Goal: Task Accomplishment & Management: Use online tool/utility

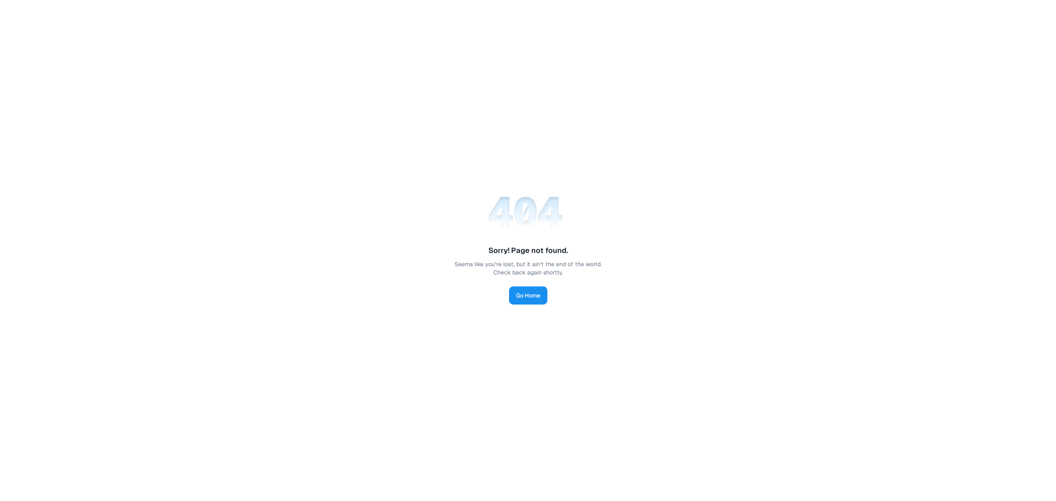
click at [517, 296] on link "Go Home" at bounding box center [528, 295] width 38 height 18
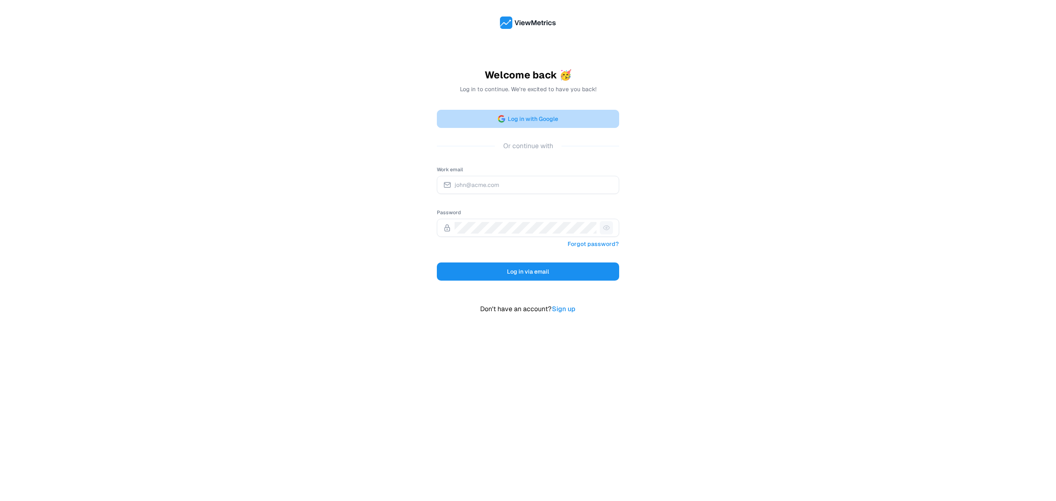
click at [522, 116] on span "Log in with Google" at bounding box center [533, 119] width 50 height 10
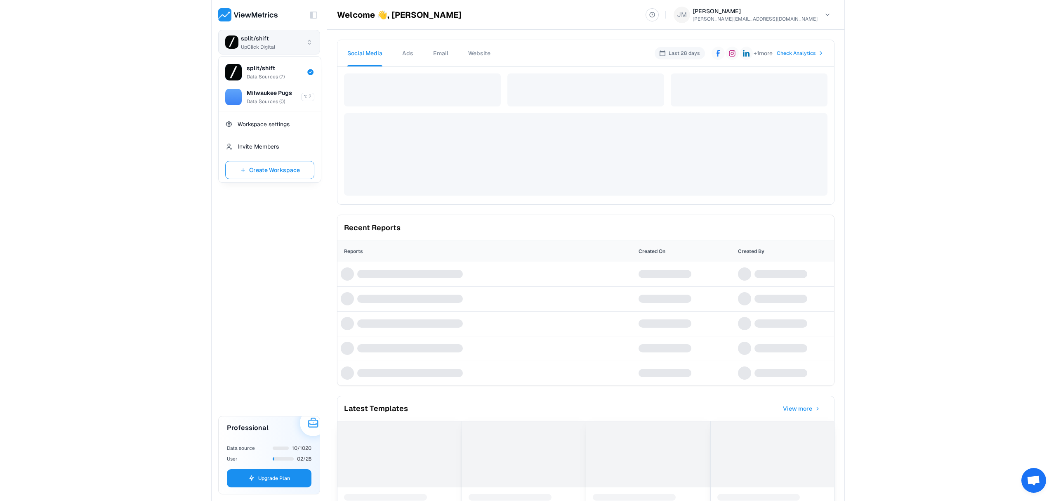
click at [278, 36] on html "Toggle Sidebar split/shift UpClick Digital Dashboard Connections Analytics Embe…" at bounding box center [528, 250] width 1056 height 501
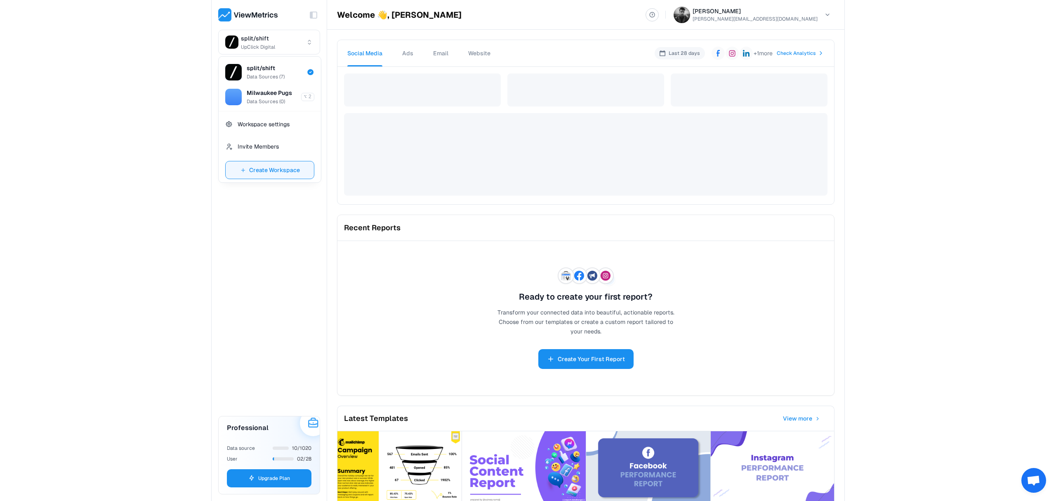
click at [287, 165] on span "Create Workspace" at bounding box center [274, 170] width 51 height 10
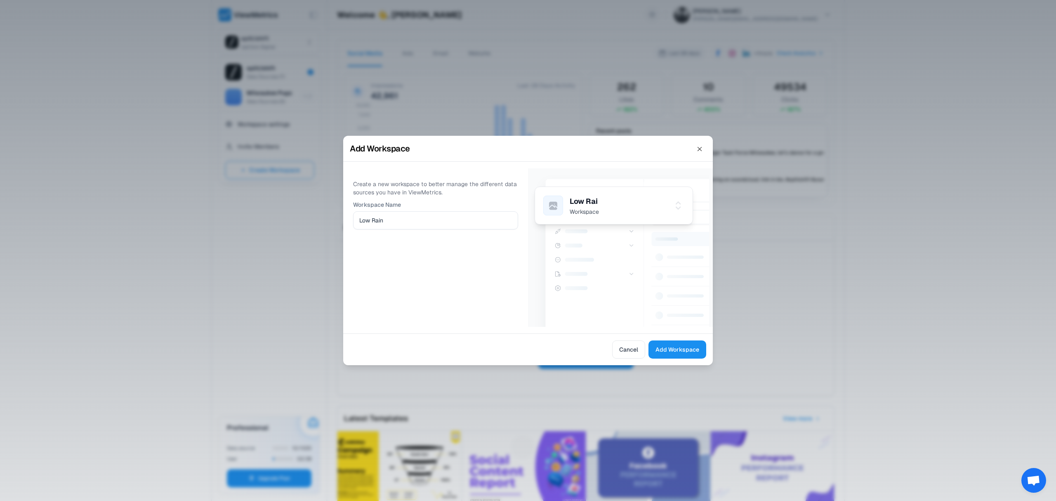
type input "Low Rain"
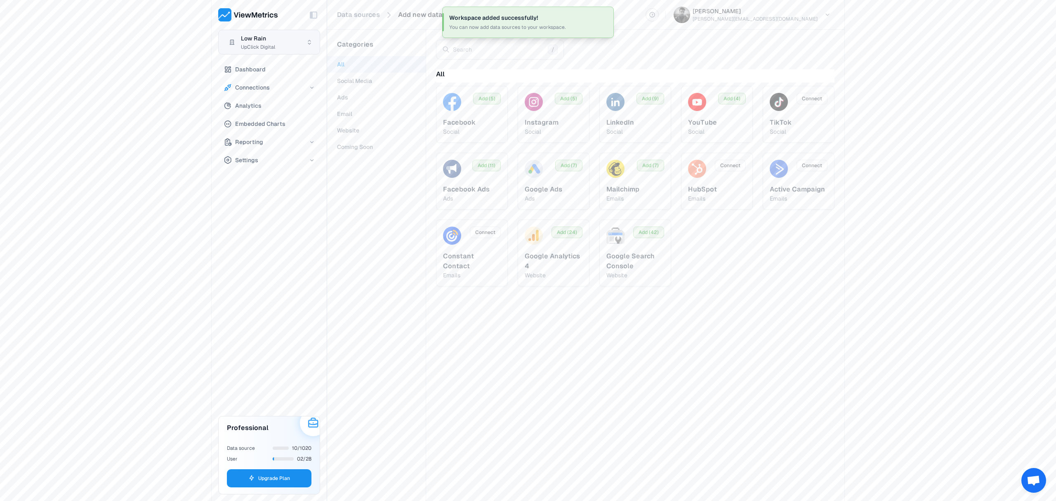
click at [264, 33] on html "Toggle Sidebar Low Rain UpClick Digital Dashboard Connections Analytics Embedde…" at bounding box center [528, 250] width 1056 height 501
click at [283, 186] on button "Create Workspace" at bounding box center [269, 195] width 89 height 18
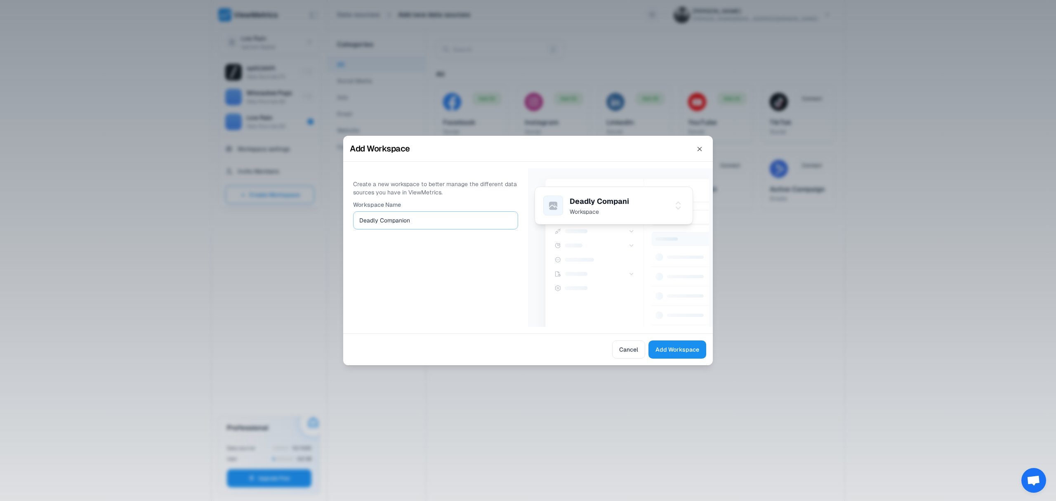
type input "Deadly Companion"
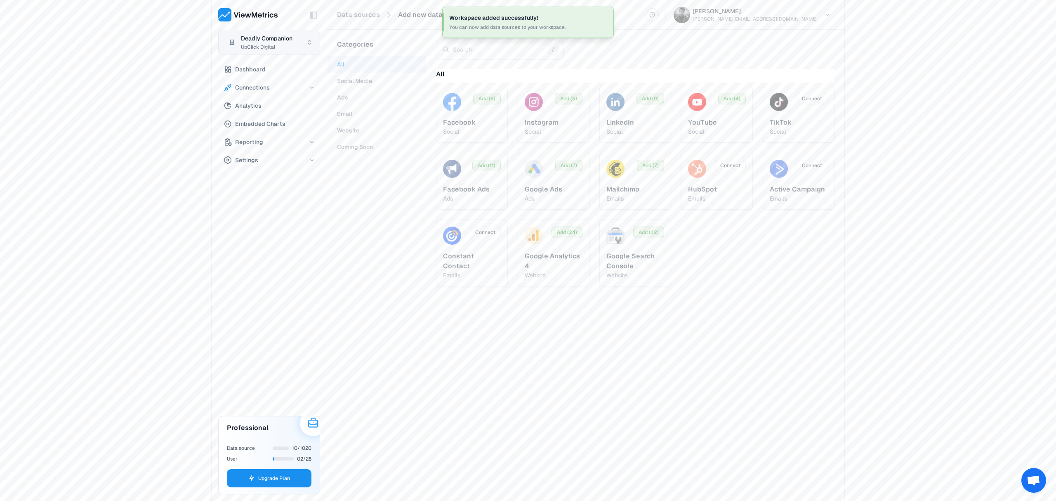
click at [296, 53] on html "Toggle Sidebar Deadly Companion UpClick Digital Dashboard Connections Analytics…" at bounding box center [528, 250] width 1056 height 501
click at [269, 126] on span "Data Sources ( 0 )" at bounding box center [266, 126] width 38 height 7
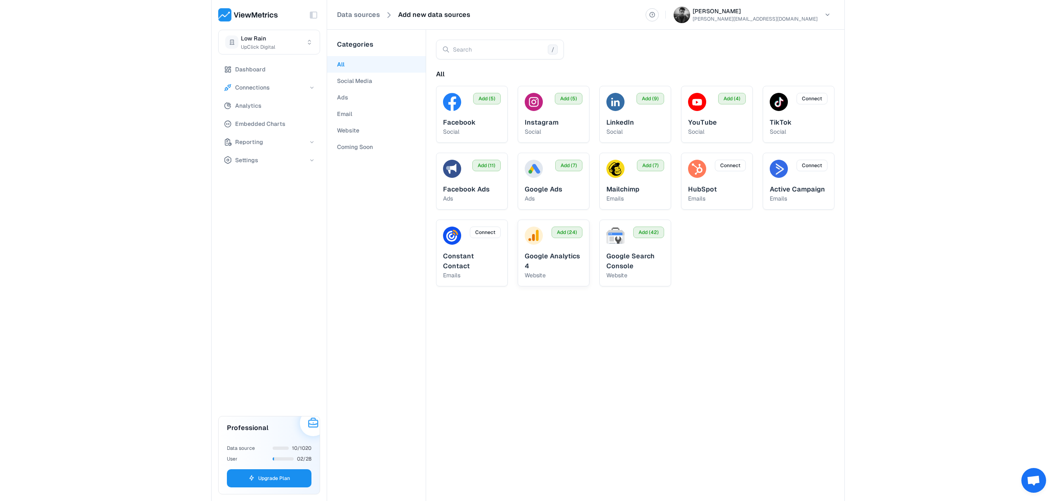
click at [552, 245] on div "Add (24) Google Analytics 4 website" at bounding box center [554, 252] width 72 height 67
click at [571, 232] on span "Add (24)" at bounding box center [567, 232] width 20 height 7
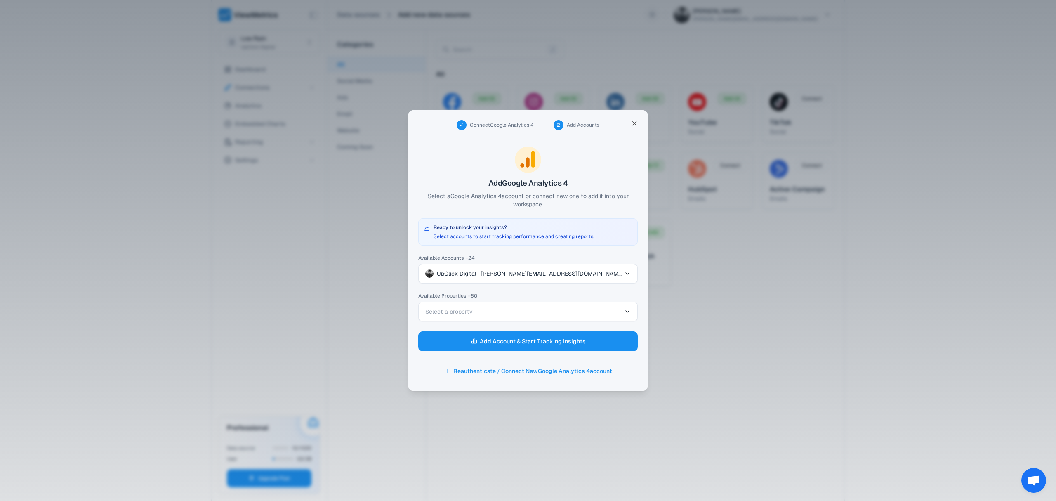
click at [500, 314] on button "Select a property" at bounding box center [527, 312] width 219 height 20
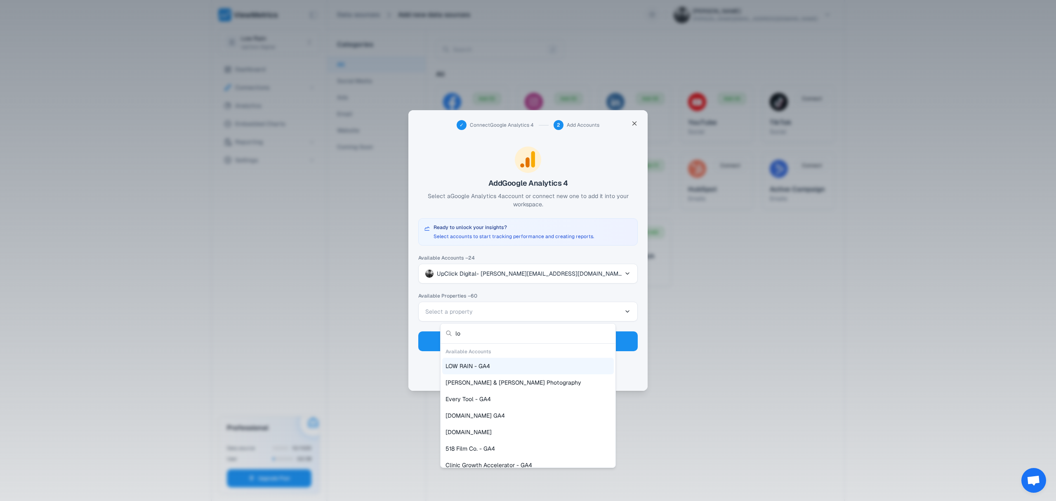
type input "lo"
click at [484, 370] on span "LOW RAIN - GA4" at bounding box center [468, 366] width 45 height 8
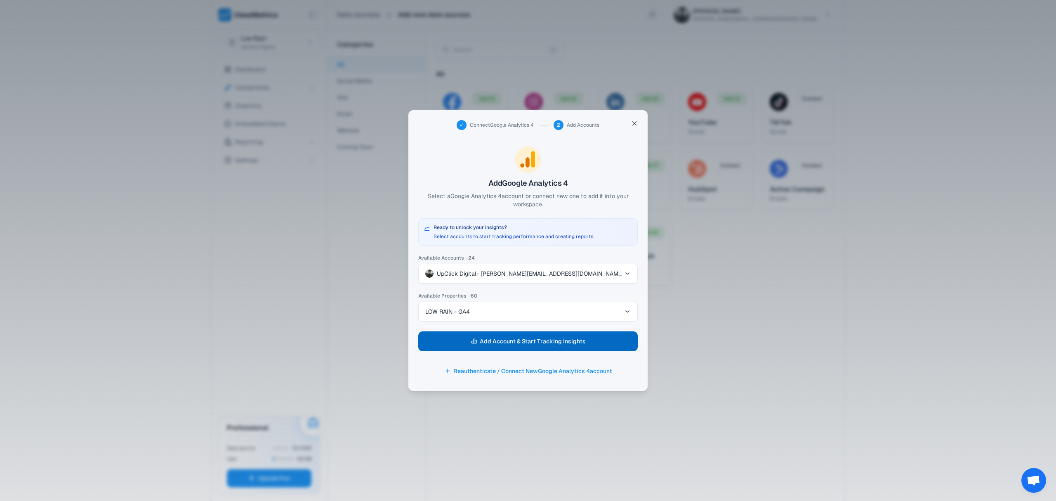
click at [519, 344] on span "Add Account & Start Tracking Insights" at bounding box center [533, 341] width 106 height 12
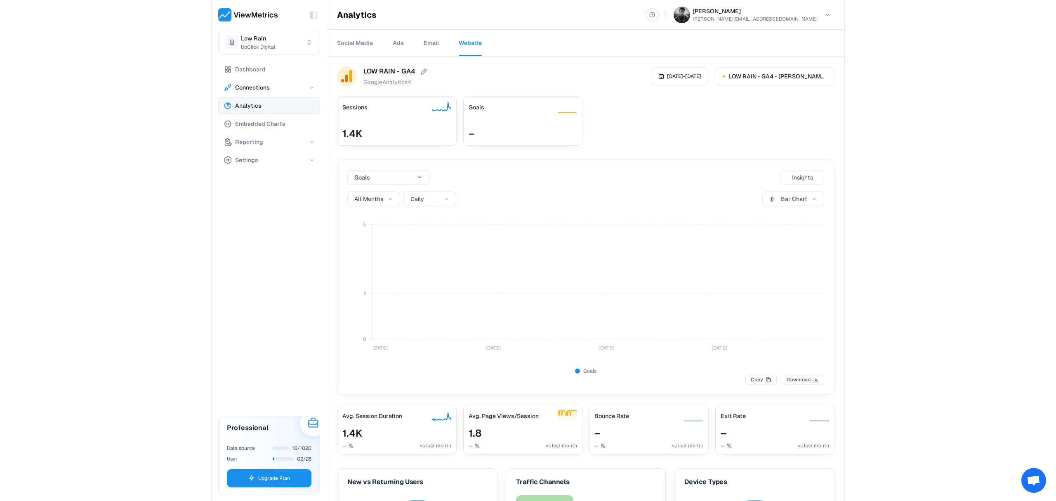
click at [256, 87] on span "Connections" at bounding box center [252, 88] width 35 height 10
click at [261, 100] on span "Data Sources" at bounding box center [256, 105] width 37 height 10
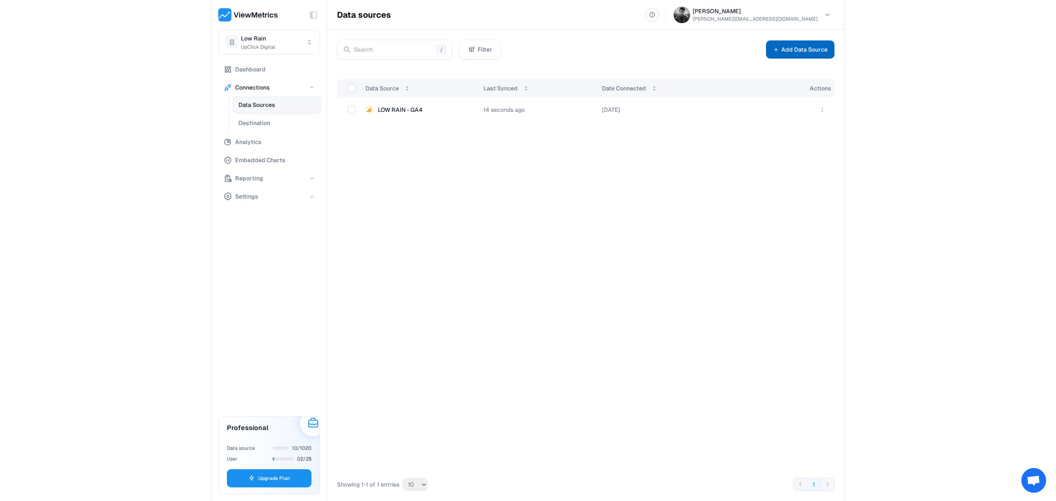
click at [808, 58] on button "Add Data Source" at bounding box center [800, 49] width 68 height 18
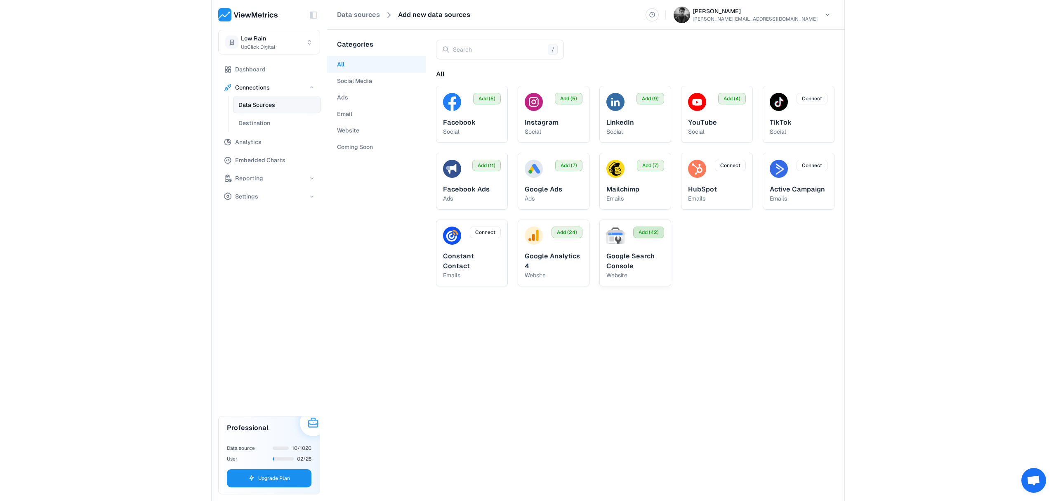
click at [639, 236] on button "Add (42)" at bounding box center [648, 232] width 31 height 12
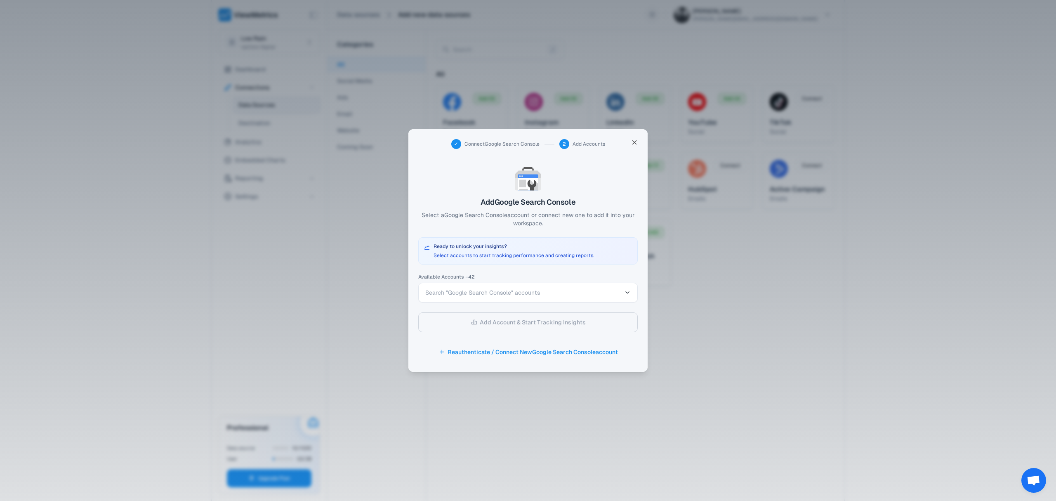
click at [578, 286] on button "Search "Google Search Console" accounts" at bounding box center [527, 293] width 219 height 20
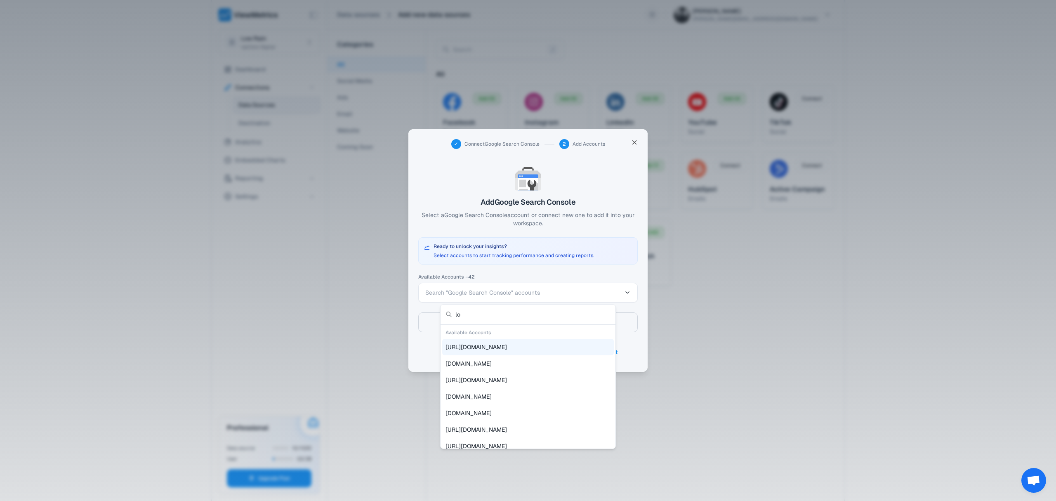
type input "low"
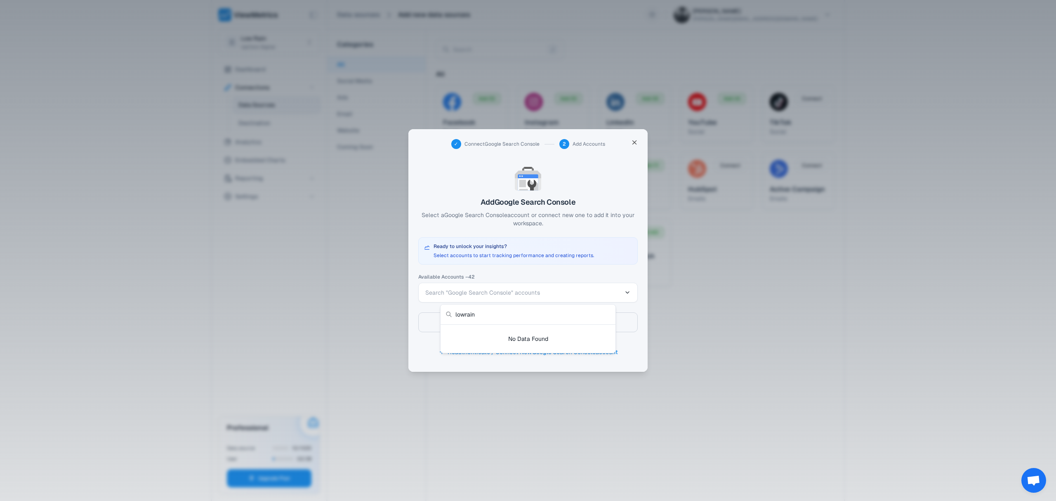
type input "lowrain"
click at [548, 267] on div at bounding box center [528, 250] width 1056 height 501
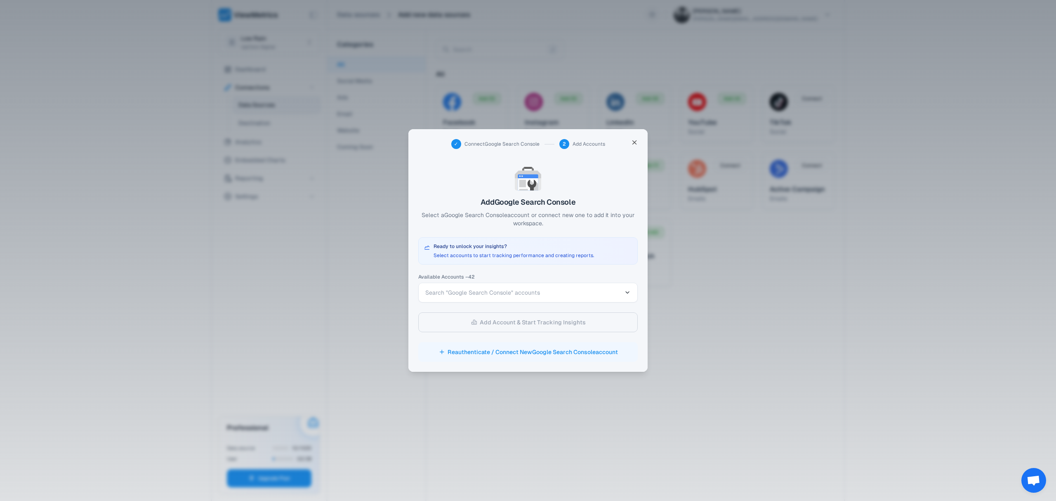
click at [530, 354] on button "Reauthenticate / Connect New Google Search Console account" at bounding box center [527, 352] width 219 height 20
click at [533, 287] on button "Search "Google Search Console" accounts" at bounding box center [527, 293] width 219 height 20
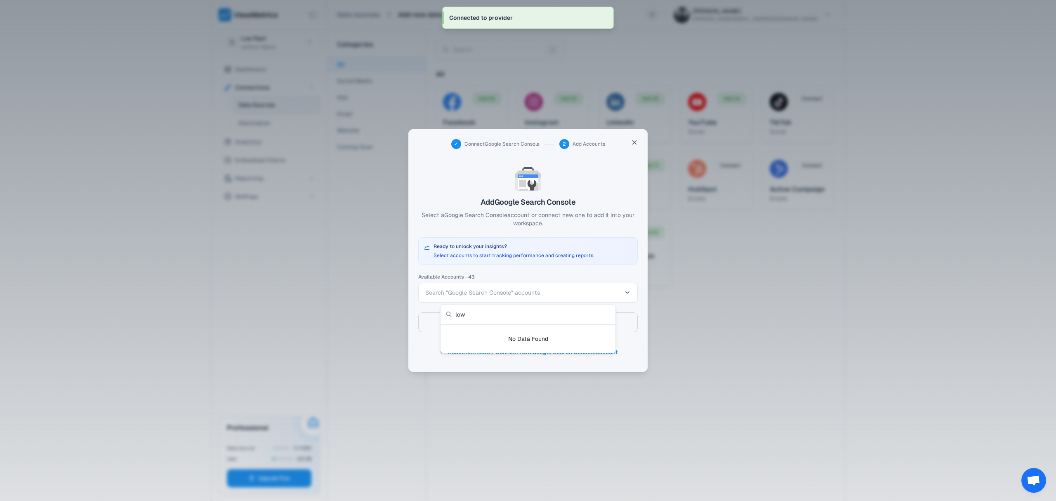
type input "low"
click at [520, 279] on div at bounding box center [528, 250] width 1056 height 501
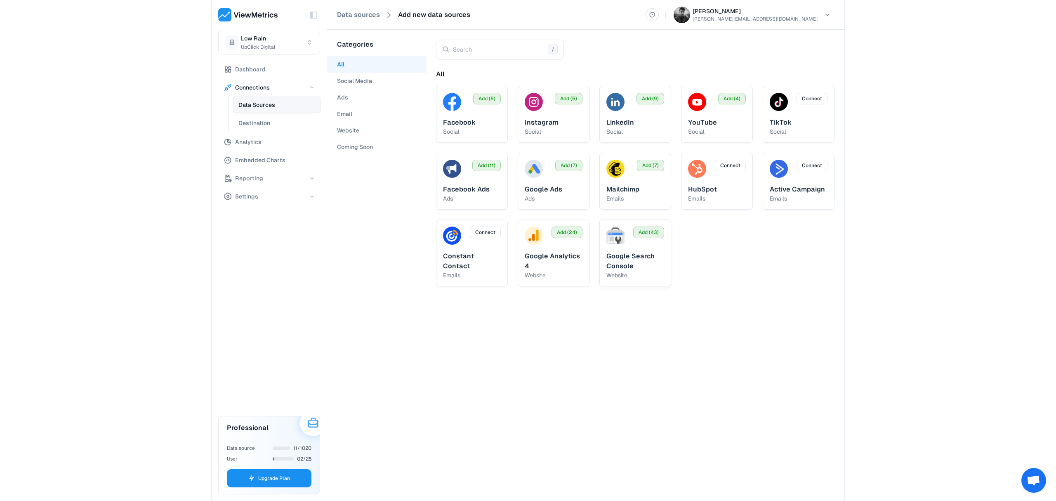
click at [627, 265] on span "Google Search Console" at bounding box center [630, 261] width 48 height 19
click at [656, 229] on span "Add (43)" at bounding box center [649, 232] width 20 height 7
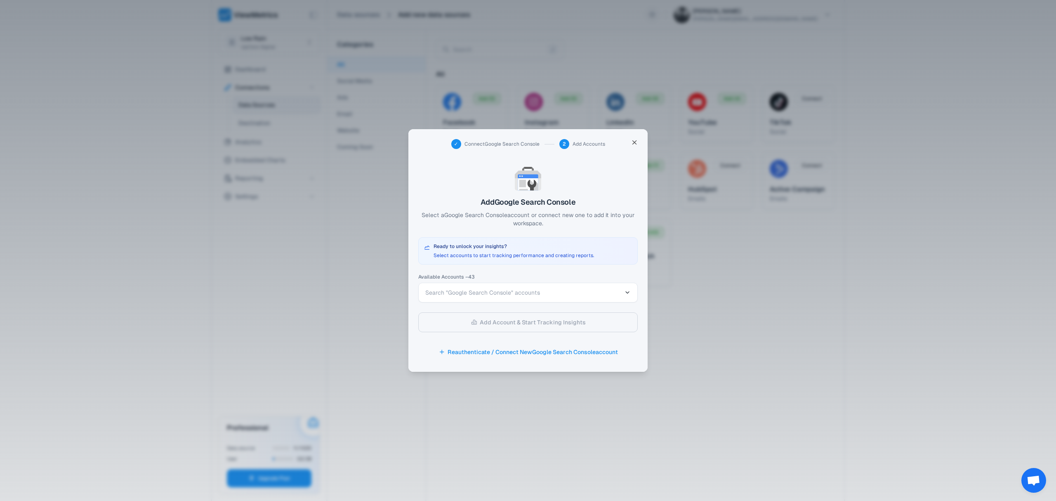
click at [504, 288] on span "Search "Google Search Console" accounts" at bounding box center [523, 292] width 196 height 8
type input "low"
click at [527, 266] on div at bounding box center [528, 250] width 1056 height 501
click at [508, 353] on button "Reauthenticate / Connect New Google Search Console account" at bounding box center [527, 352] width 219 height 20
click at [450, 297] on button "Search "Google Search Console" accounts" at bounding box center [527, 293] width 219 height 20
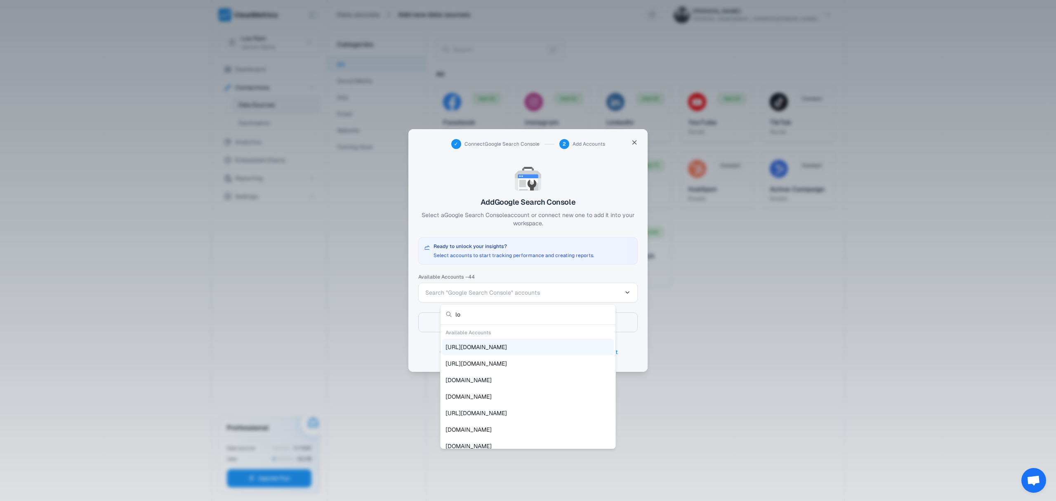
type input "lo"
click at [470, 342] on div "[URL][DOMAIN_NAME]" at bounding box center [528, 347] width 172 height 17
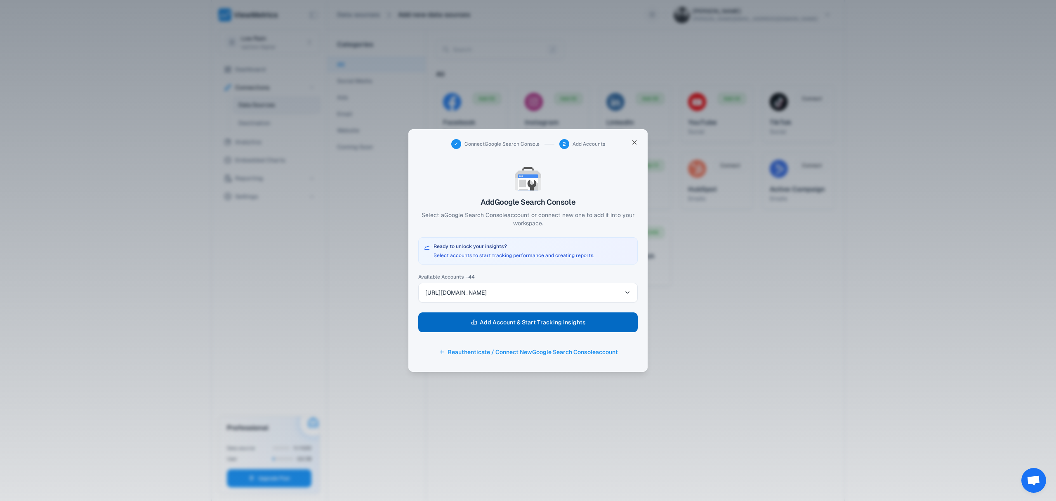
click at [478, 328] on button "Add Account & Start Tracking Insights" at bounding box center [527, 322] width 219 height 20
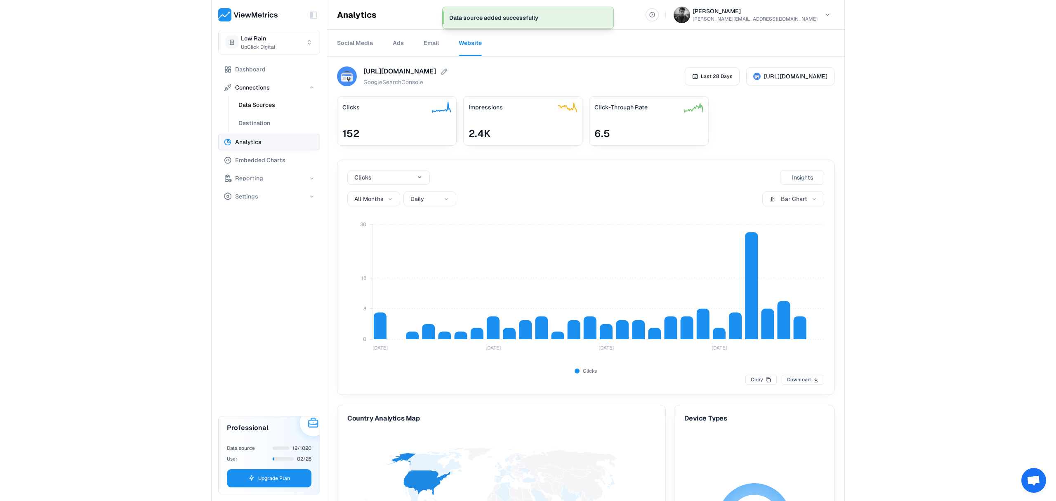
click at [263, 107] on span "Data Sources" at bounding box center [256, 105] width 37 height 10
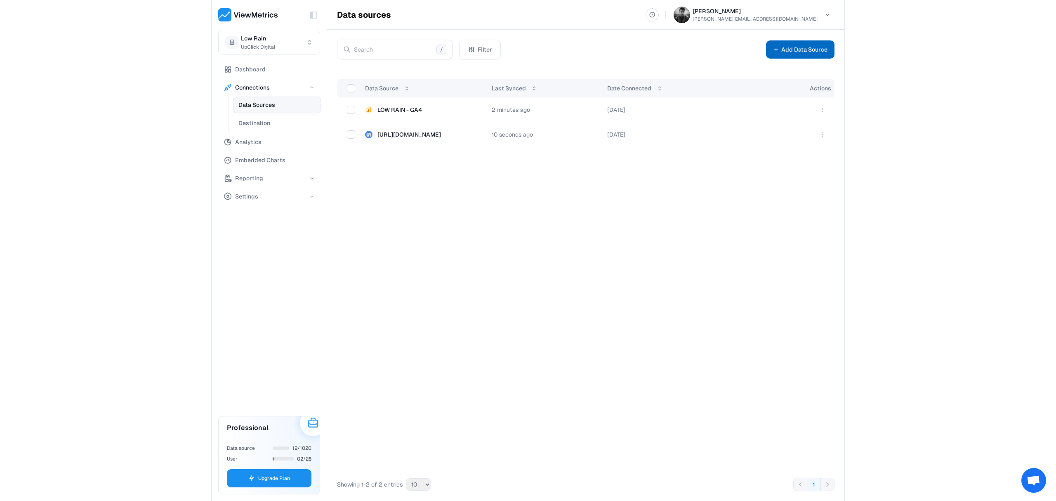
click at [795, 47] on button "Add Data Source" at bounding box center [800, 49] width 68 height 18
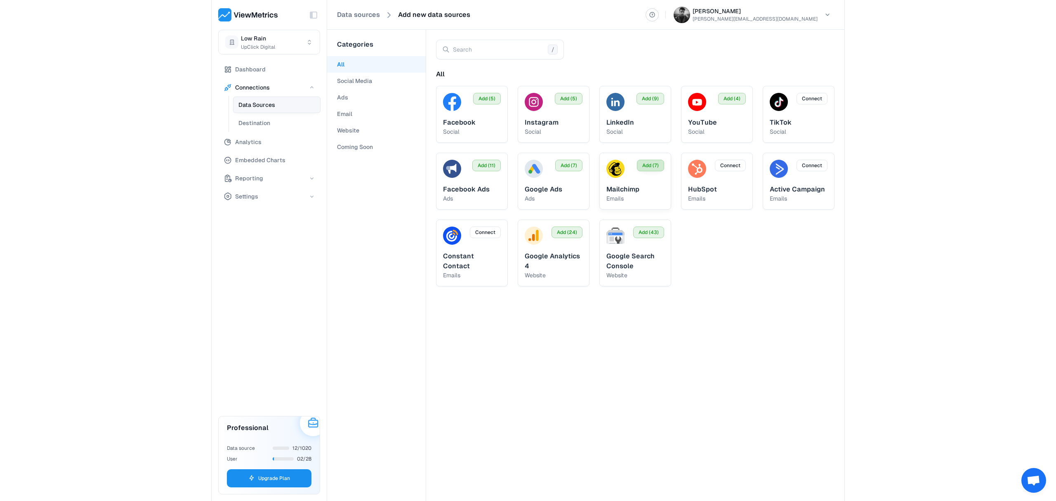
click at [656, 167] on span "Add (7)" at bounding box center [650, 165] width 17 height 7
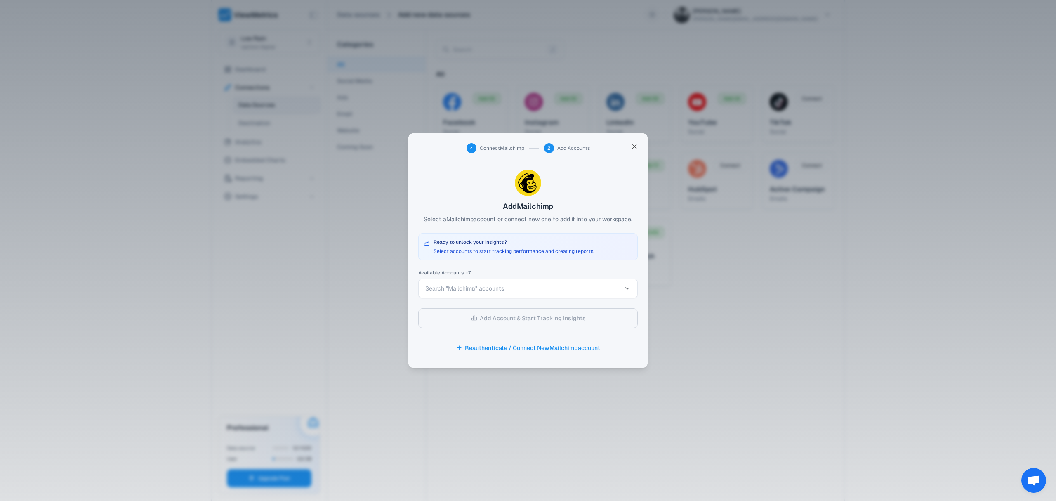
click at [464, 288] on span "Search "Mailchimp" accounts" at bounding box center [464, 288] width 79 height 7
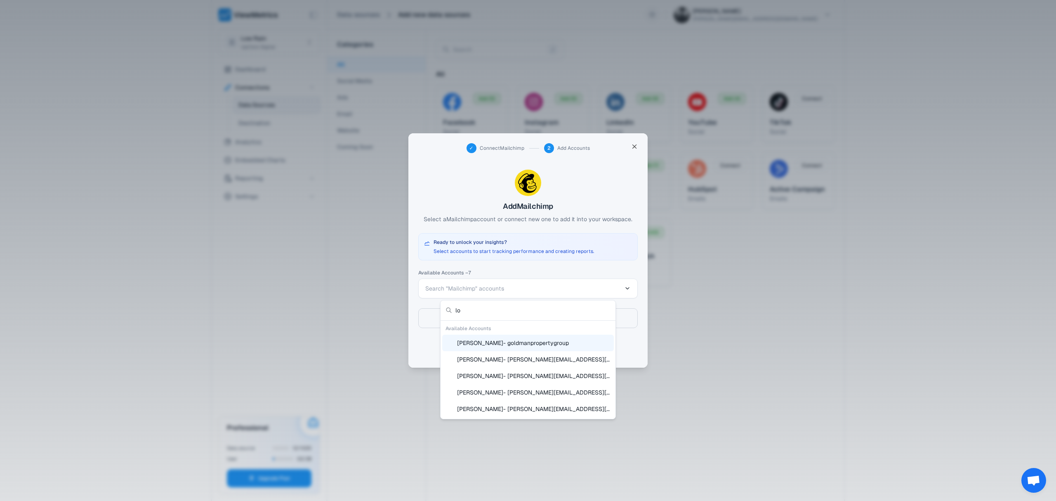
type input "low"
click at [488, 267] on div at bounding box center [528, 250] width 1056 height 501
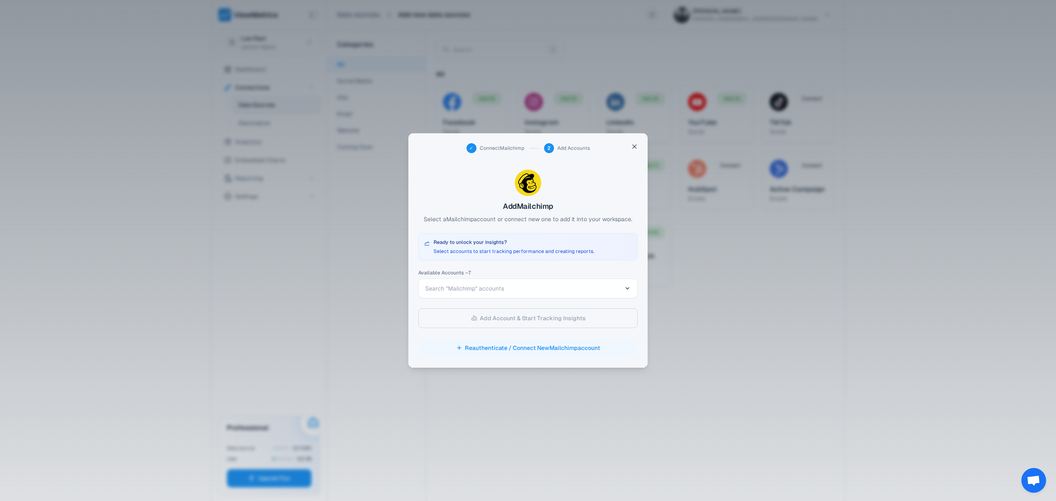
click at [510, 341] on button "Reauthenticate / Connect New Mailchimp account" at bounding box center [527, 348] width 219 height 20
click at [509, 287] on span "Search "Mailchimp" accounts" at bounding box center [523, 288] width 196 height 8
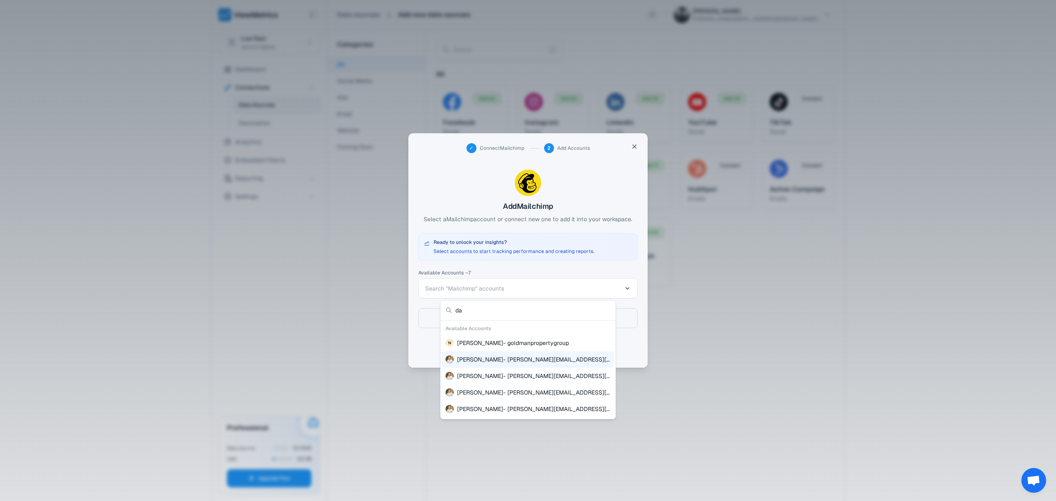
type input "da"
click at [516, 359] on span "[PERSON_NAME] - [PERSON_NAME][EMAIL_ADDRESS][DOMAIN_NAME]" at bounding box center [533, 359] width 153 height 8
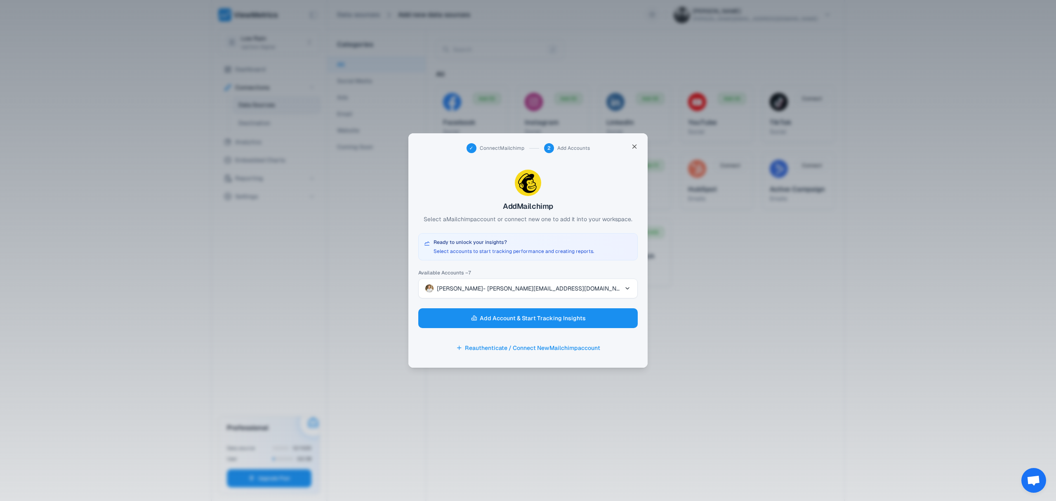
click at [507, 297] on button "[PERSON_NAME] - [PERSON_NAME][EMAIL_ADDRESS][DOMAIN_NAME]" at bounding box center [527, 288] width 219 height 20
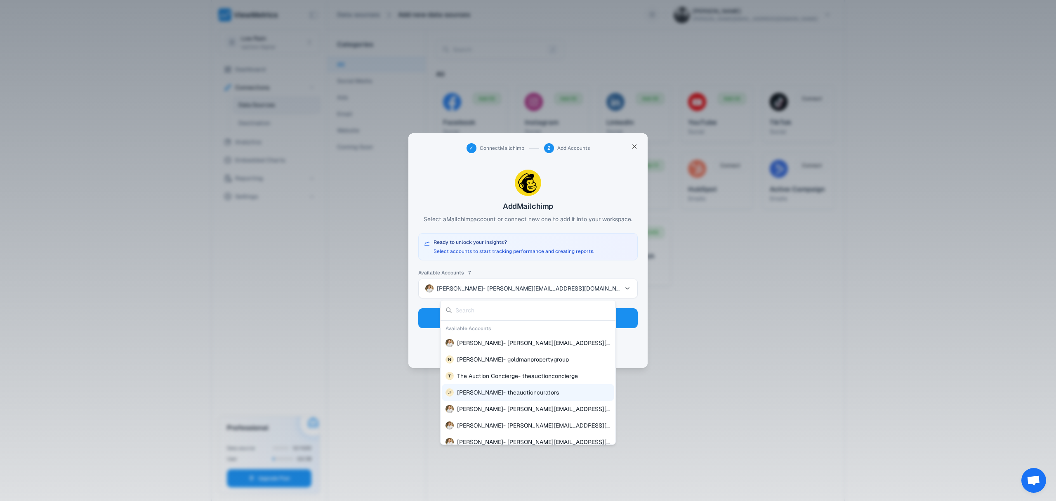
scroll to position [7, 0]
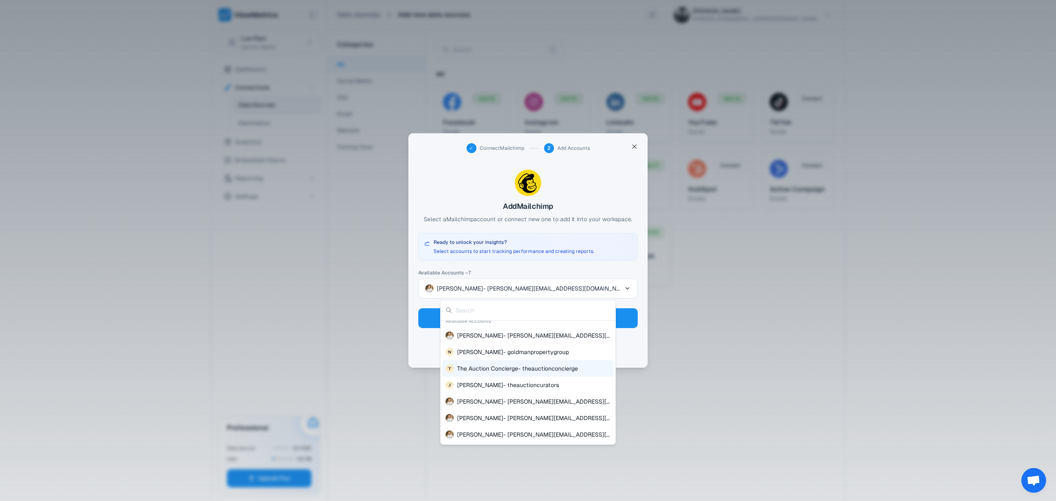
click at [531, 272] on div at bounding box center [528, 250] width 1056 height 501
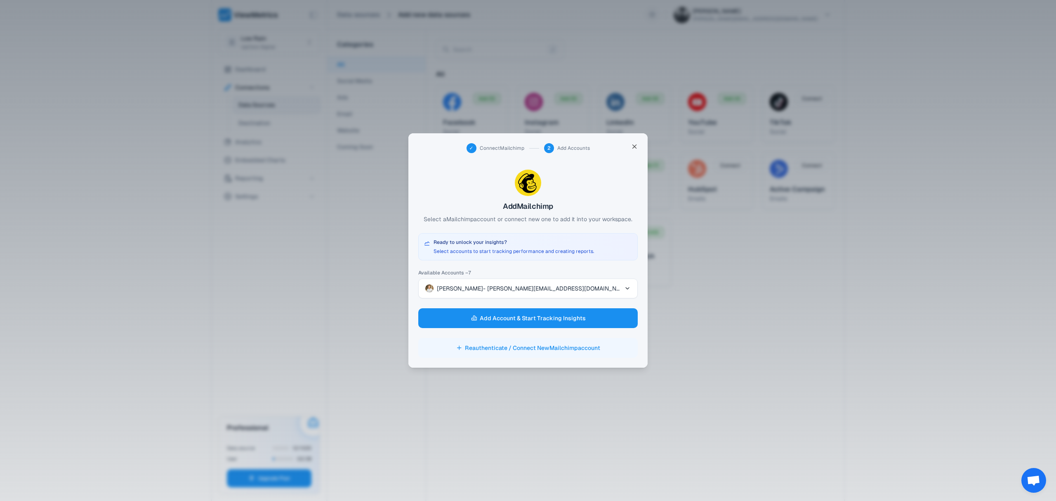
click at [536, 348] on button "Reauthenticate / Connect New Mailchimp account" at bounding box center [527, 348] width 219 height 20
click at [497, 352] on button "Reauthenticate / Connect New Mailchimp account" at bounding box center [527, 348] width 219 height 20
click at [505, 287] on span "[PERSON_NAME] - [PERSON_NAME][EMAIL_ADDRESS][DOMAIN_NAME]" at bounding box center [529, 288] width 185 height 8
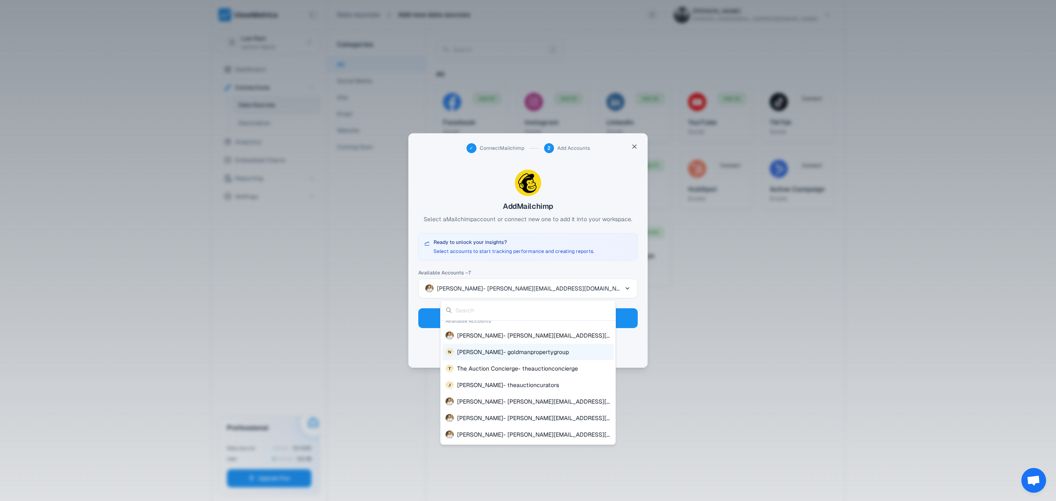
click at [630, 338] on div at bounding box center [528, 250] width 1056 height 501
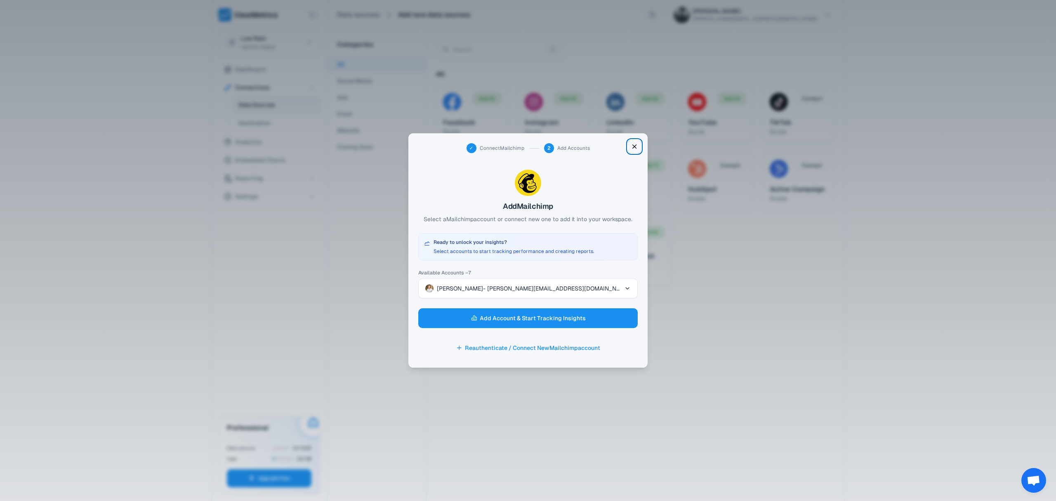
click at [632, 149] on icon "button" at bounding box center [634, 146] width 7 height 12
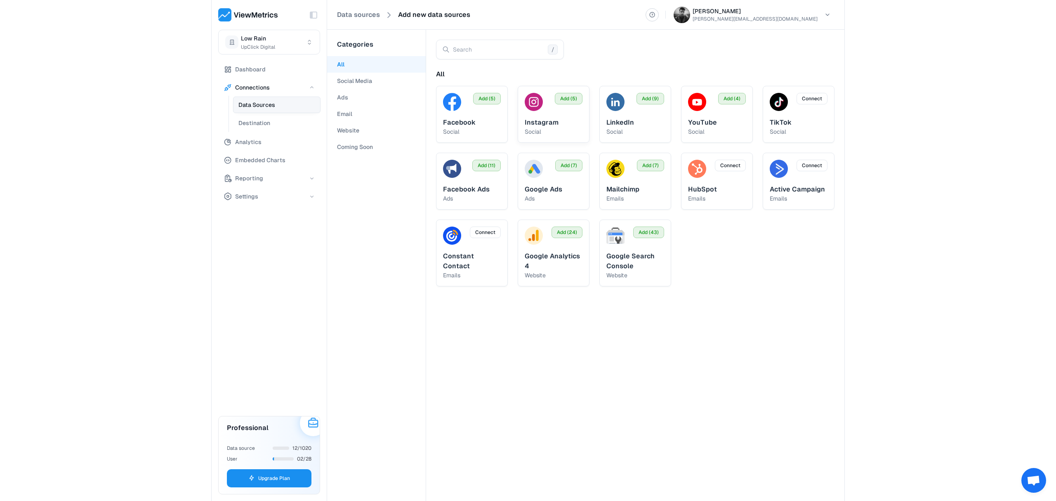
click at [537, 108] on img at bounding box center [534, 102] width 18 height 18
click at [563, 101] on span "Add (5)" at bounding box center [568, 98] width 17 height 7
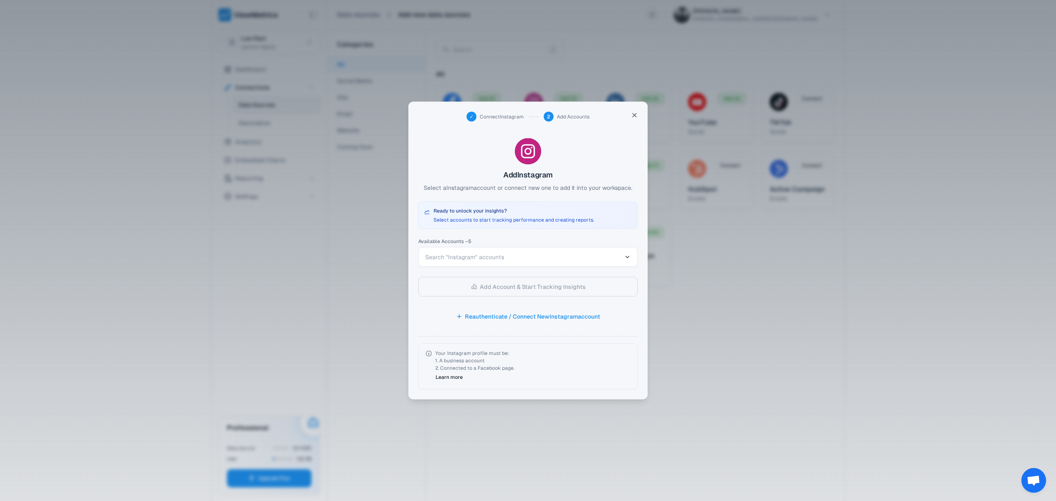
drag, startPoint x: 533, startPoint y: 246, endPoint x: 532, endPoint y: 255, distance: 9.2
click at [533, 247] on div "Available Accounts – 5 Search "Instagram" accounts" at bounding box center [527, 253] width 219 height 28
click at [532, 255] on span "Search "Instagram" accounts" at bounding box center [523, 257] width 196 height 8
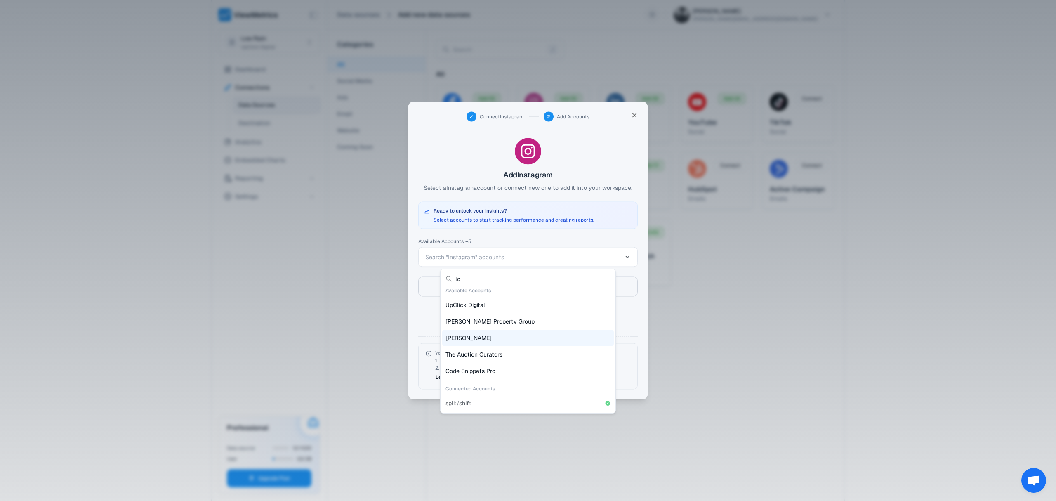
scroll to position [0, 0]
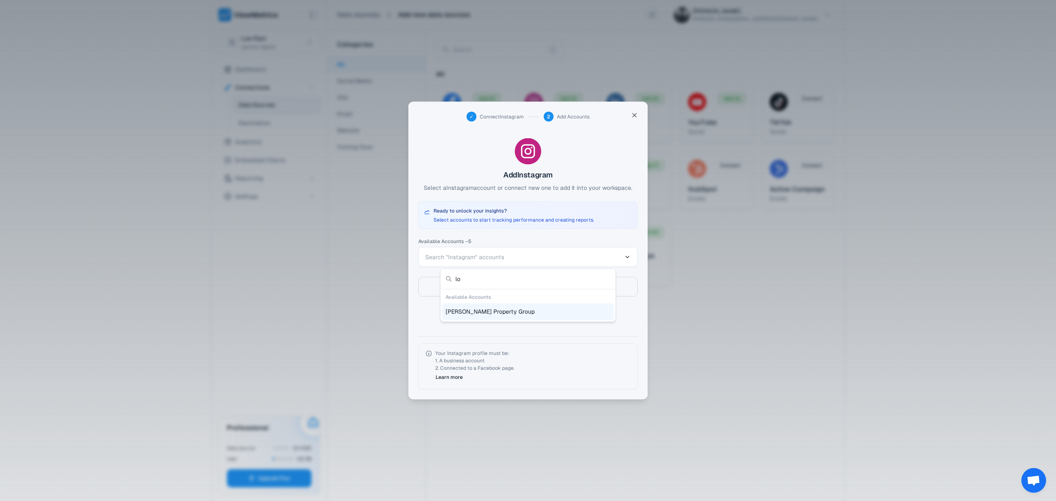
type input "lo"
click at [537, 363] on div at bounding box center [528, 250] width 1056 height 501
click at [521, 320] on button "Reauthenticate / Connect New Instagram account" at bounding box center [527, 317] width 219 height 20
click at [542, 255] on span "Search "Instagram" accounts" at bounding box center [523, 257] width 196 height 8
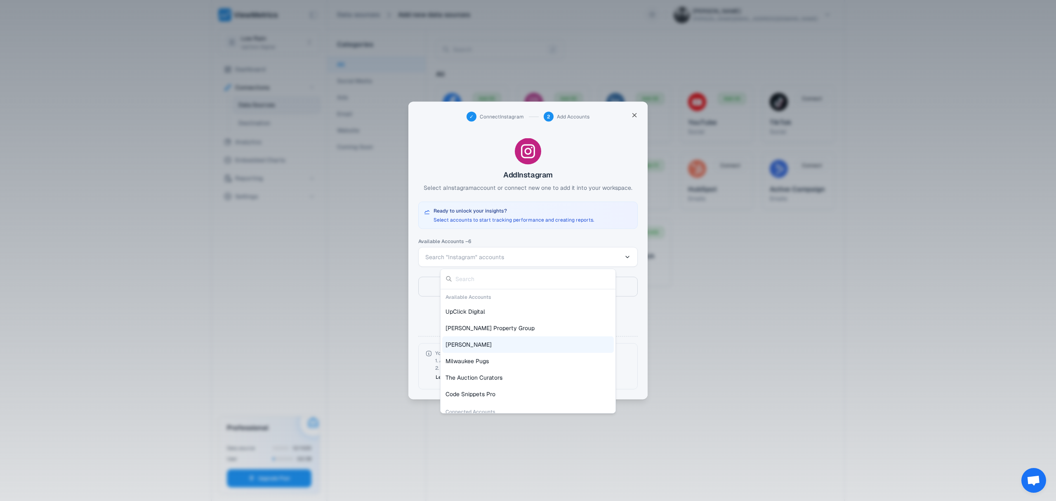
click at [289, 281] on div at bounding box center [528, 250] width 1056 height 501
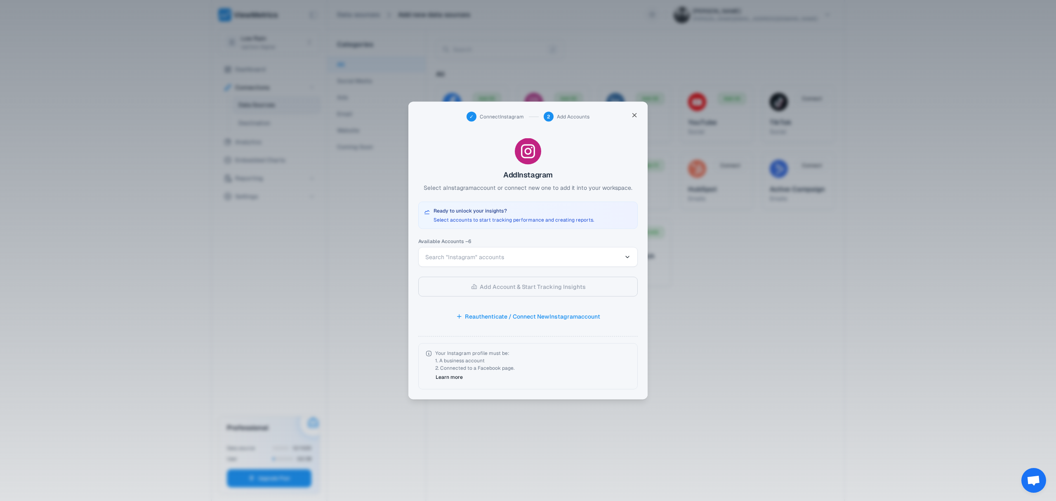
drag, startPoint x: 500, startPoint y: 276, endPoint x: 289, endPoint y: 280, distance: 210.4
click at [289, 280] on div at bounding box center [528, 250] width 1056 height 501
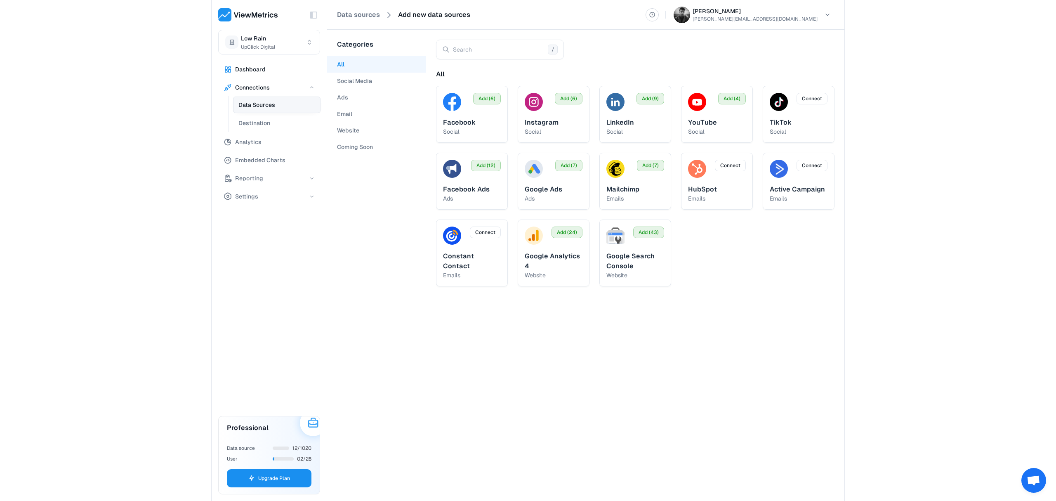
click at [248, 62] on button "Dashboard" at bounding box center [269, 69] width 102 height 17
